Goal: Information Seeking & Learning: Learn about a topic

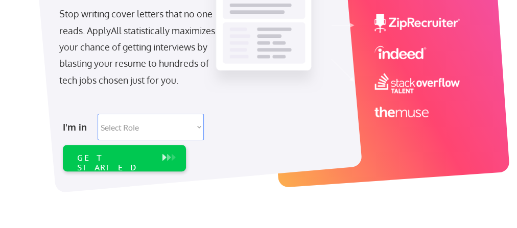
scroll to position [204, 0]
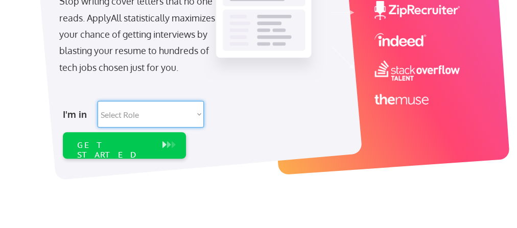
click at [199, 116] on select "Select Role Software Engineering Product Management Customer Success Sales UI/U…" at bounding box center [151, 114] width 106 height 27
select select ""marketing___comms""
click at [98, 101] on select "Select Role Software Engineering Product Management Customer Success Sales UI/U…" at bounding box center [151, 114] width 106 height 27
select select ""marketing___comms""
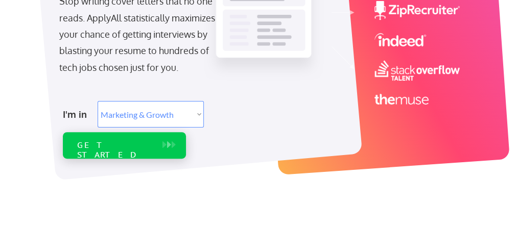
click at [163, 143] on button at bounding box center [164, 145] width 10 height 11
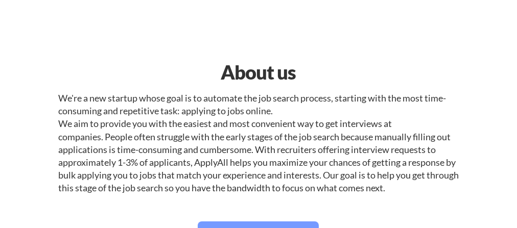
select select ""marketing___comms""
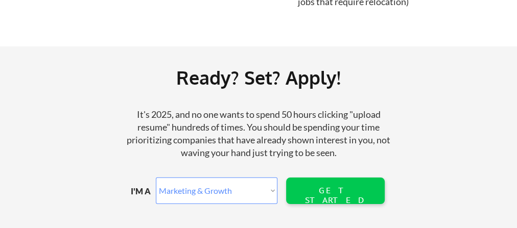
scroll to position [1267, 0]
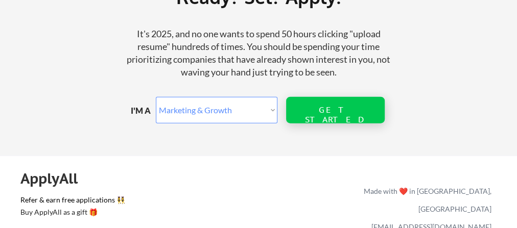
click at [319, 106] on div "GET STARTED" at bounding box center [335, 114] width 65 height 19
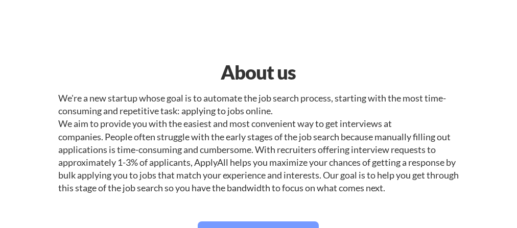
select select ""marketing___comms""
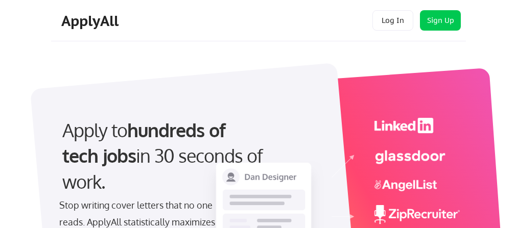
select select ""marketing___comms""
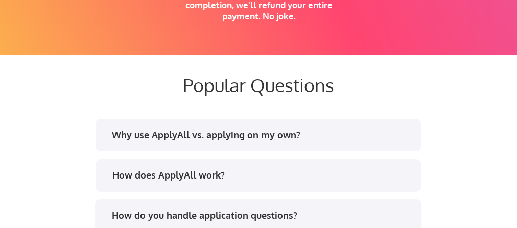
scroll to position [2126, 0]
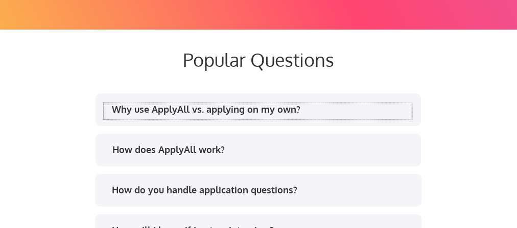
click at [258, 110] on div "Why use ApplyAll vs. applying on my own?" at bounding box center [262, 109] width 300 height 13
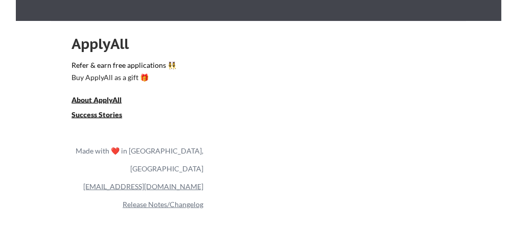
scroll to position [2944, 0]
